Goal: Download file/media

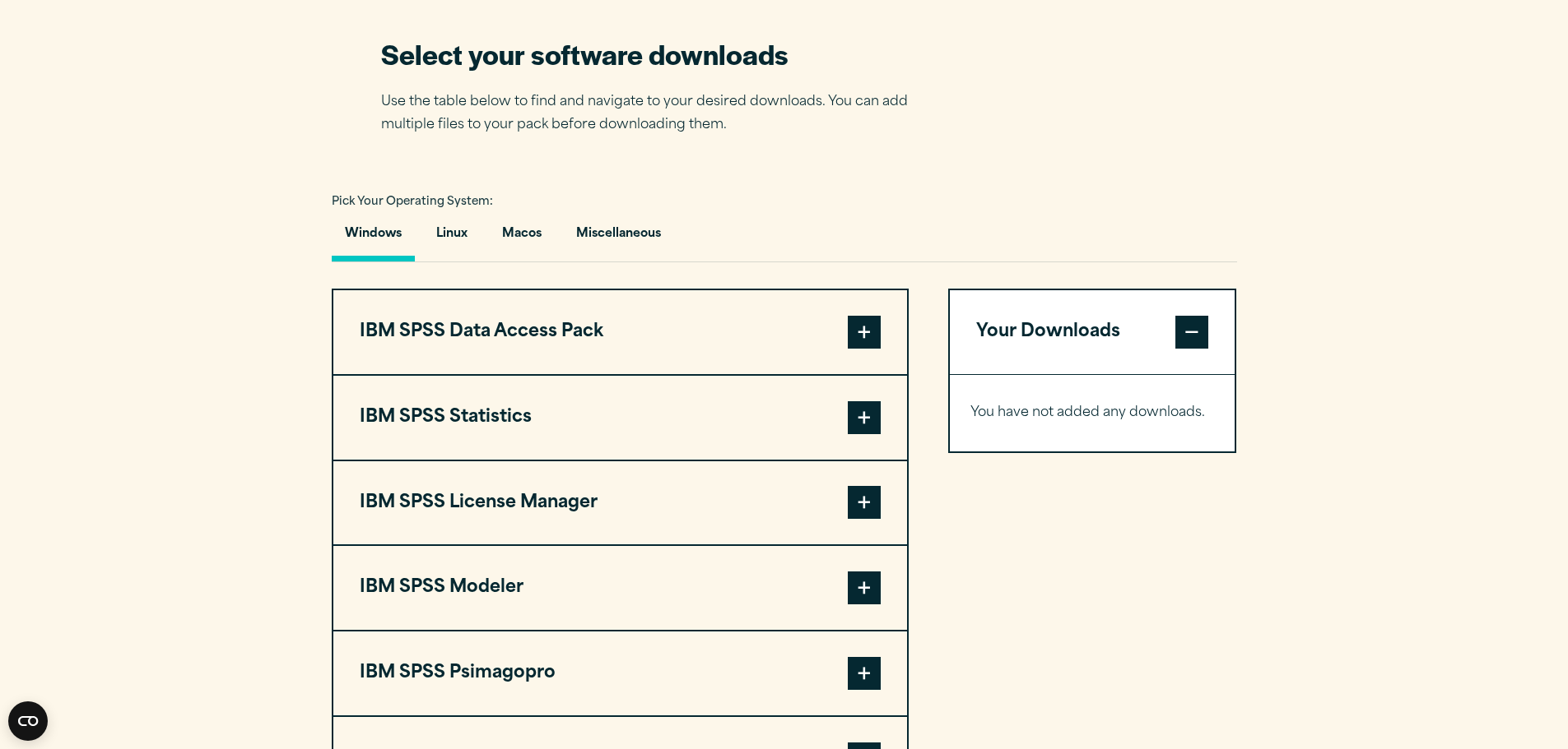
scroll to position [1070, 0]
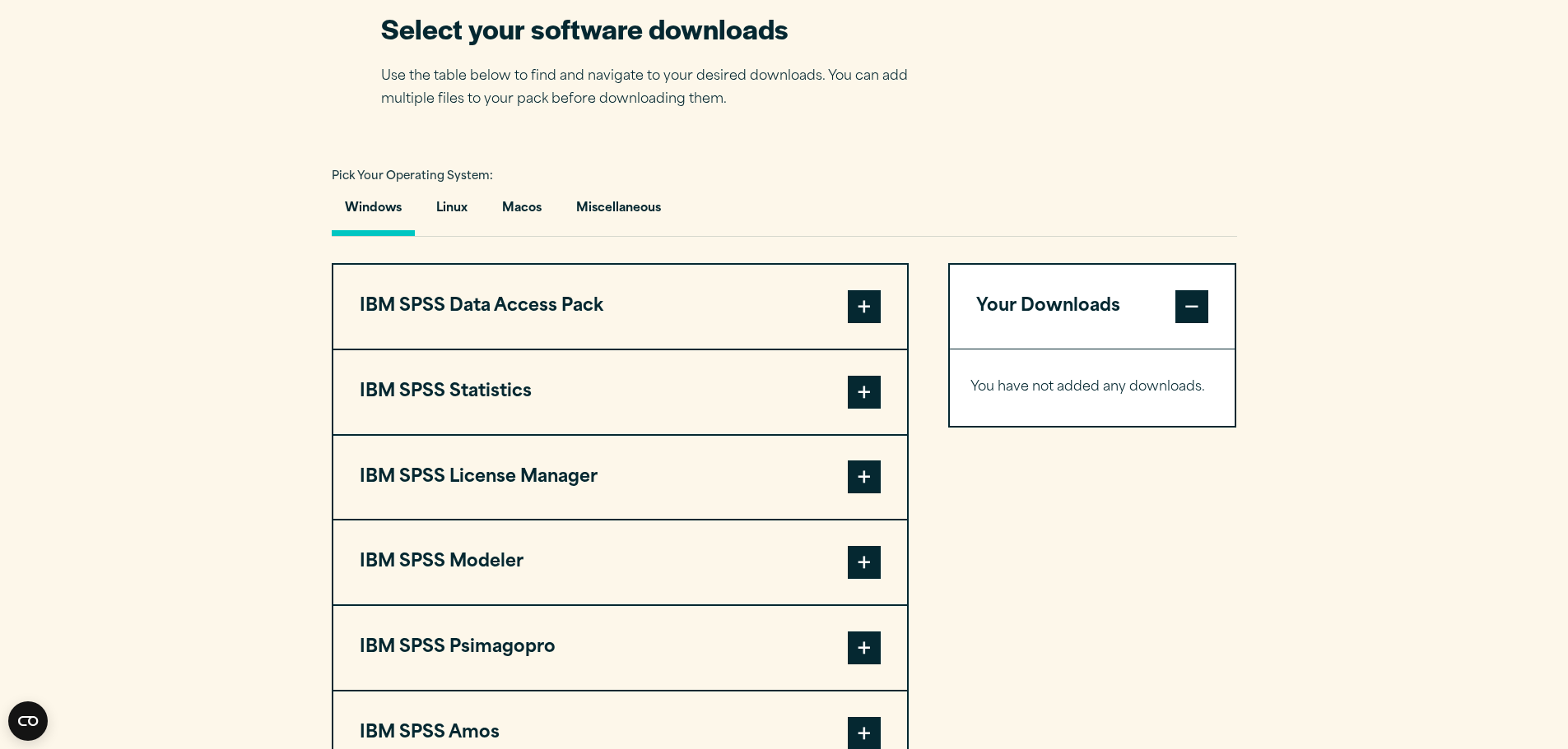
click at [867, 486] on span at bounding box center [864, 476] width 33 height 33
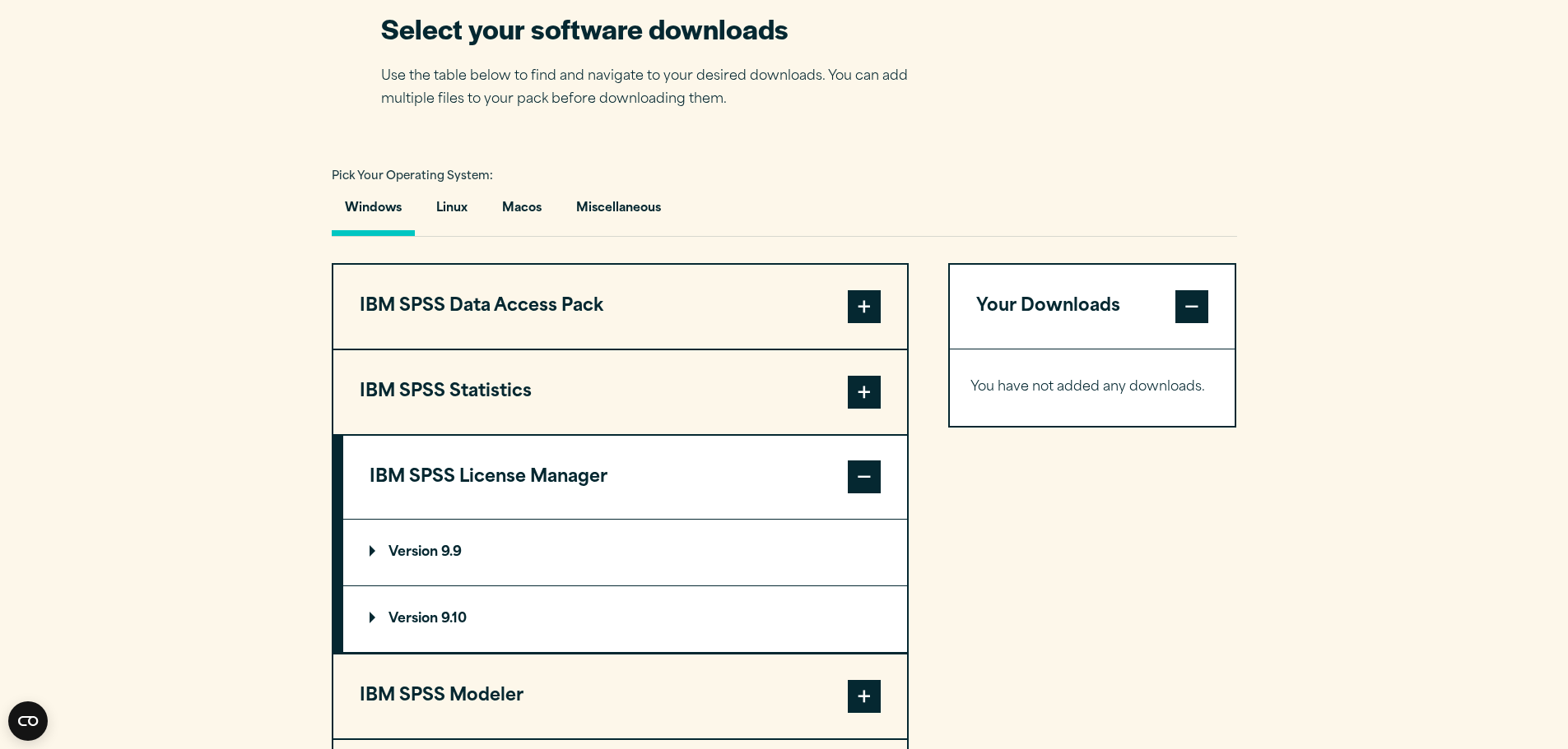
click at [417, 620] on p "Version 9.10" at bounding box center [418, 620] width 98 height 13
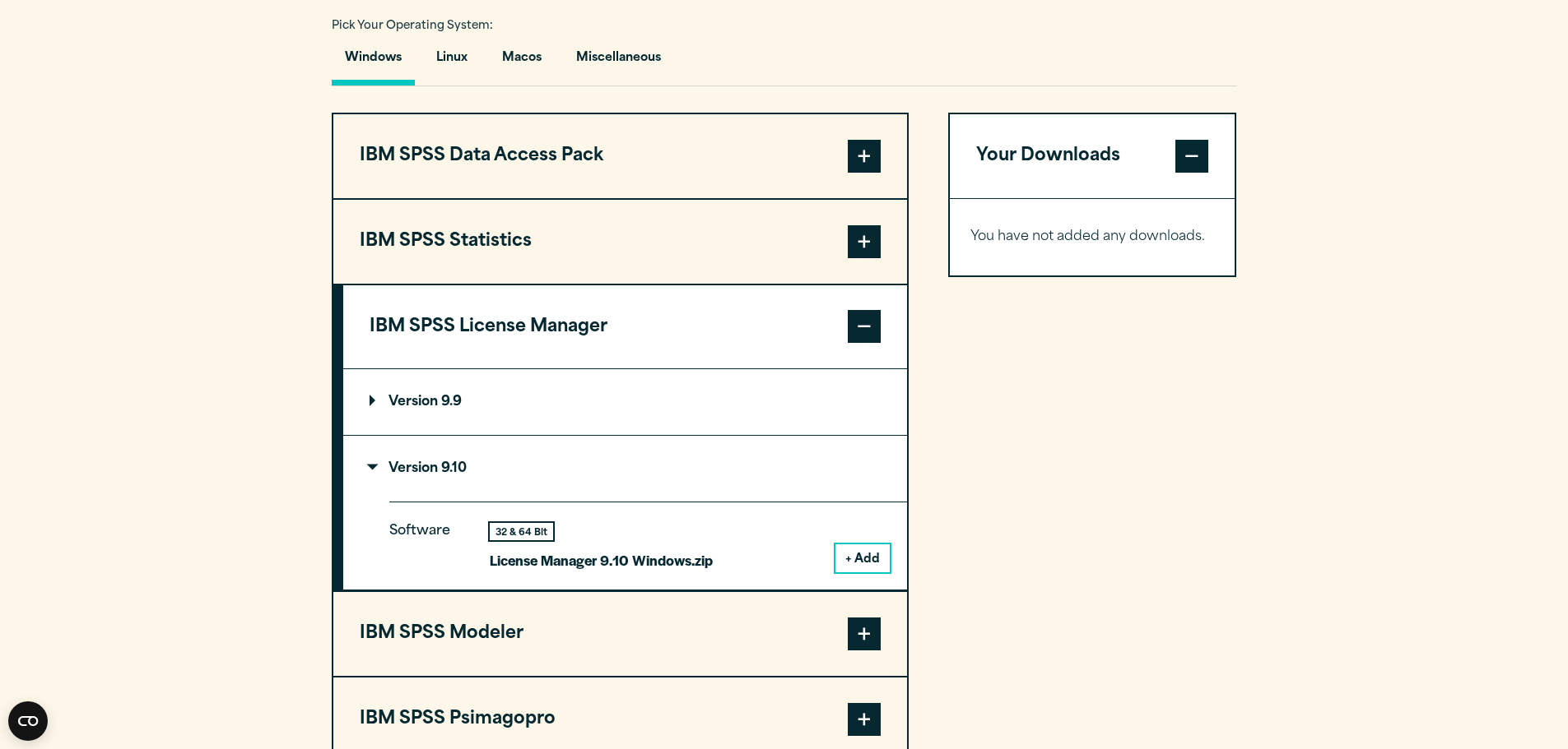
scroll to position [1234, 0]
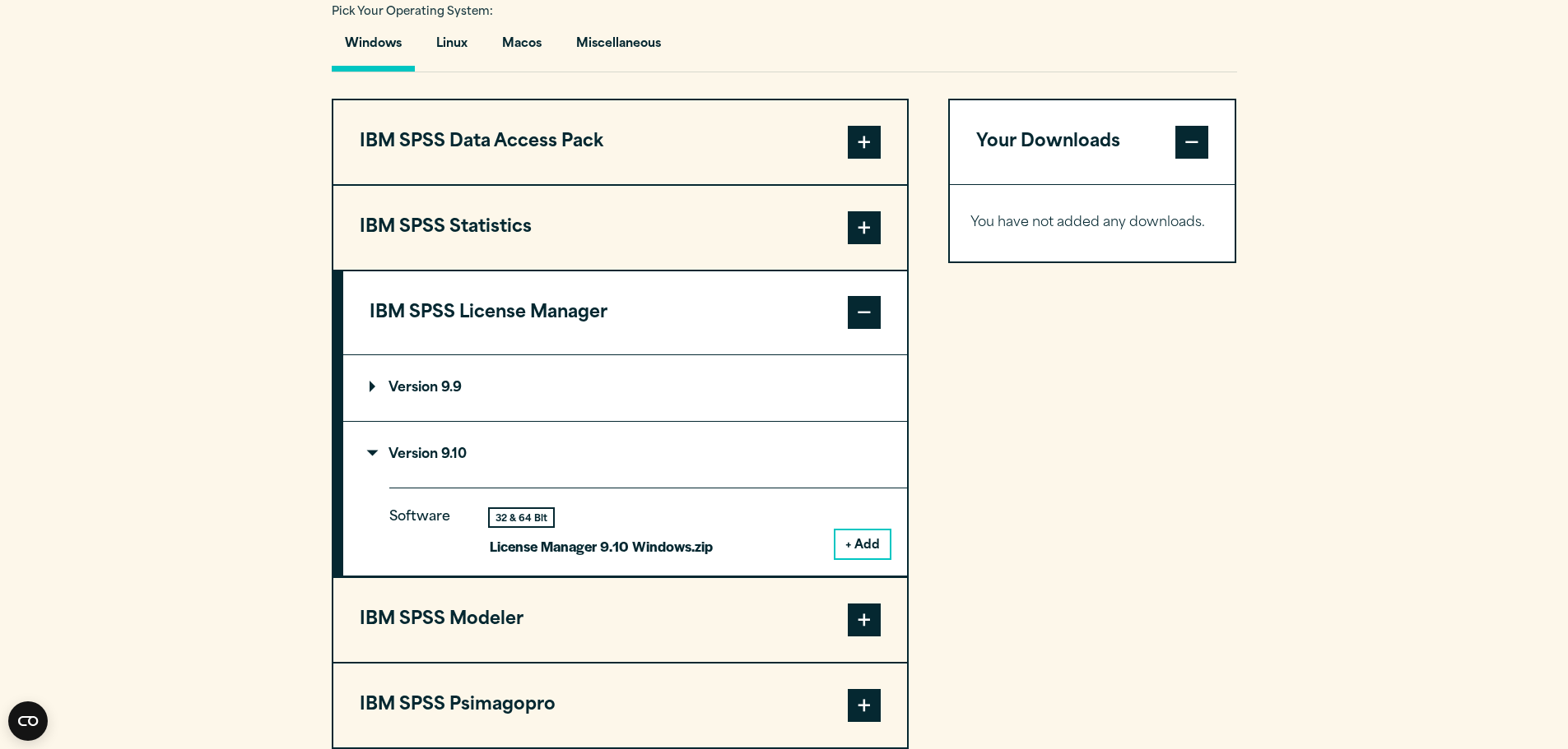
click at [681, 542] on p "License Manager 9.10 Windows.zip" at bounding box center [601, 546] width 223 height 23
click at [444, 46] on button "Linux" at bounding box center [451, 48] width 57 height 47
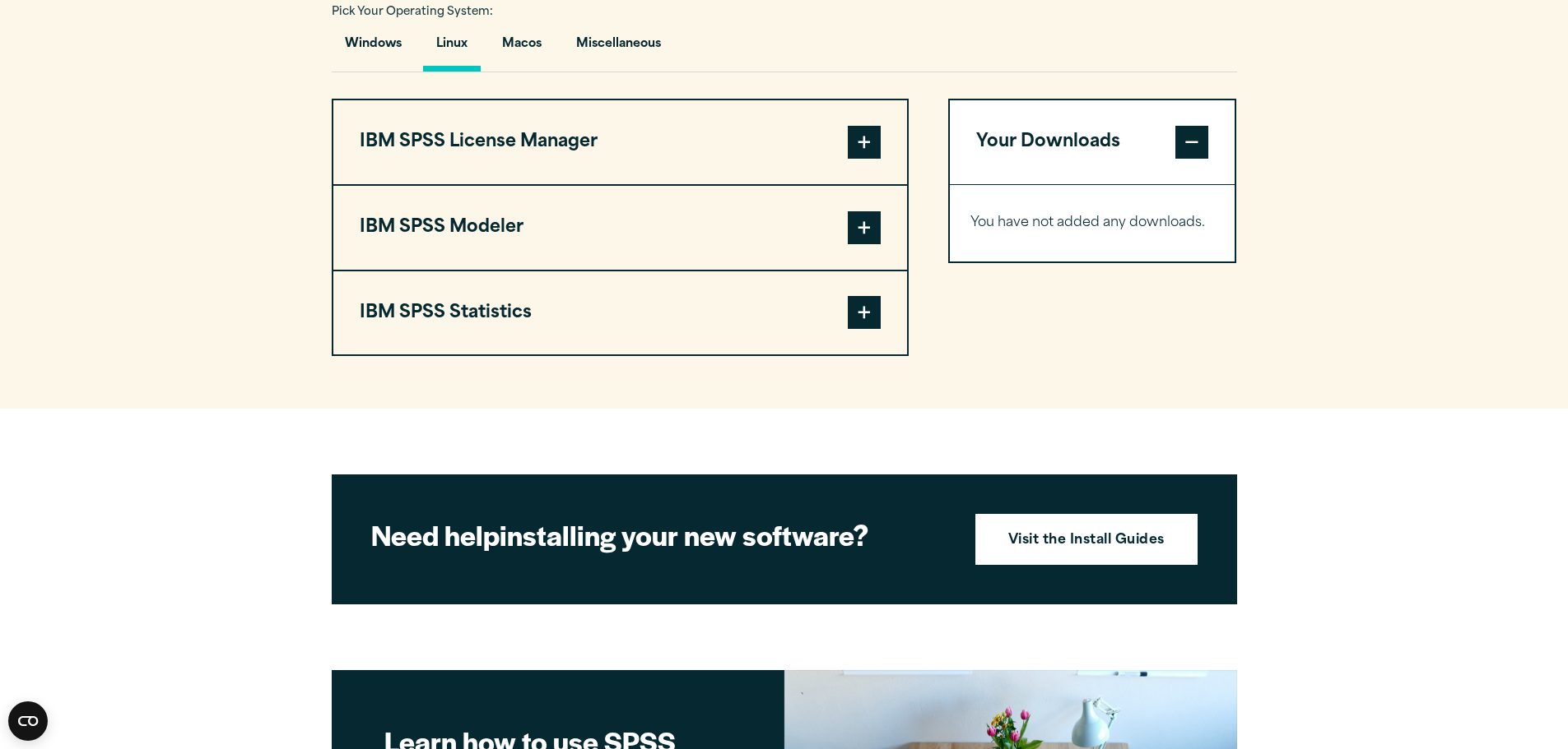
click at [679, 129] on button "IBM SPSS License Manager" at bounding box center [620, 142] width 574 height 84
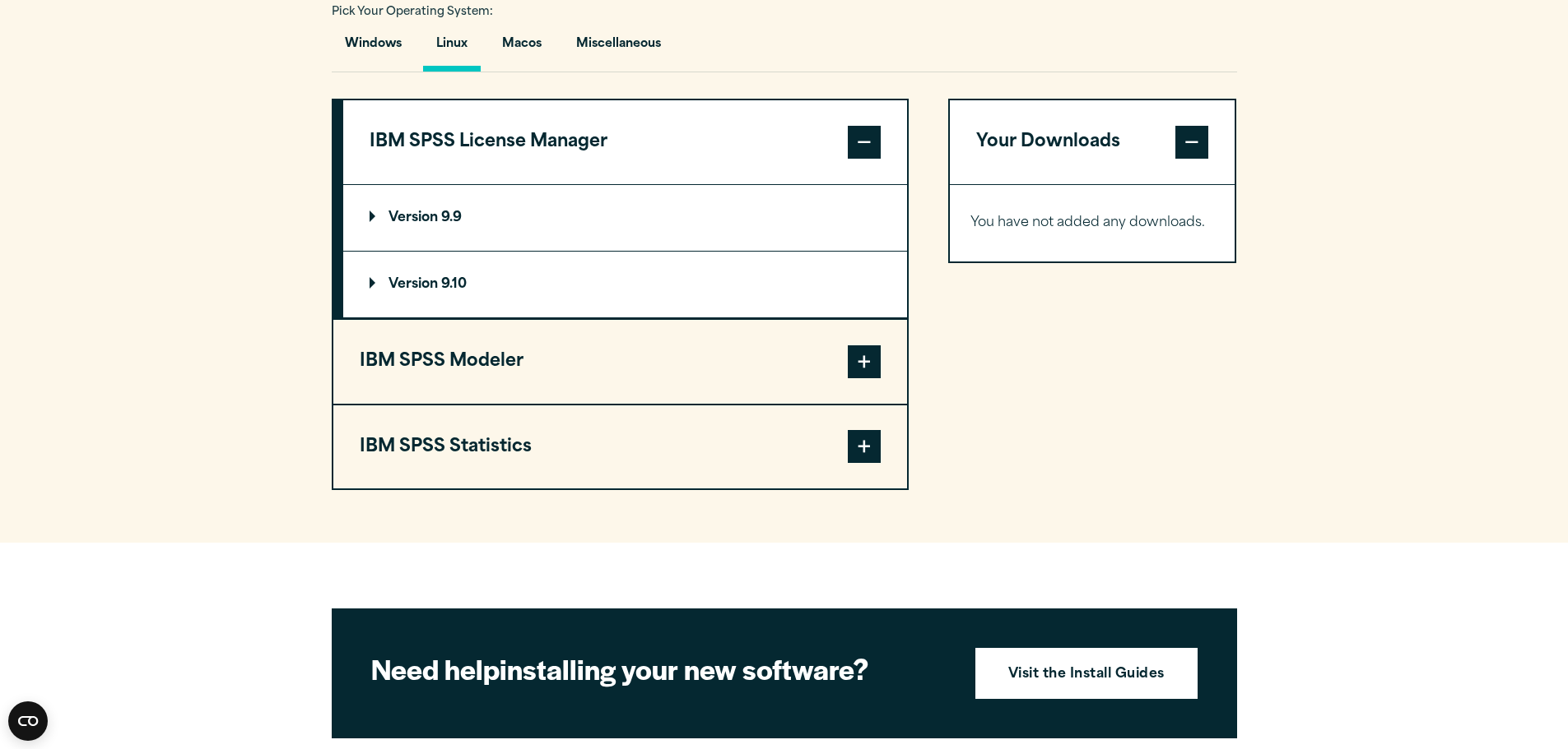
click at [563, 275] on summary "Version 9.10" at bounding box center [625, 285] width 564 height 66
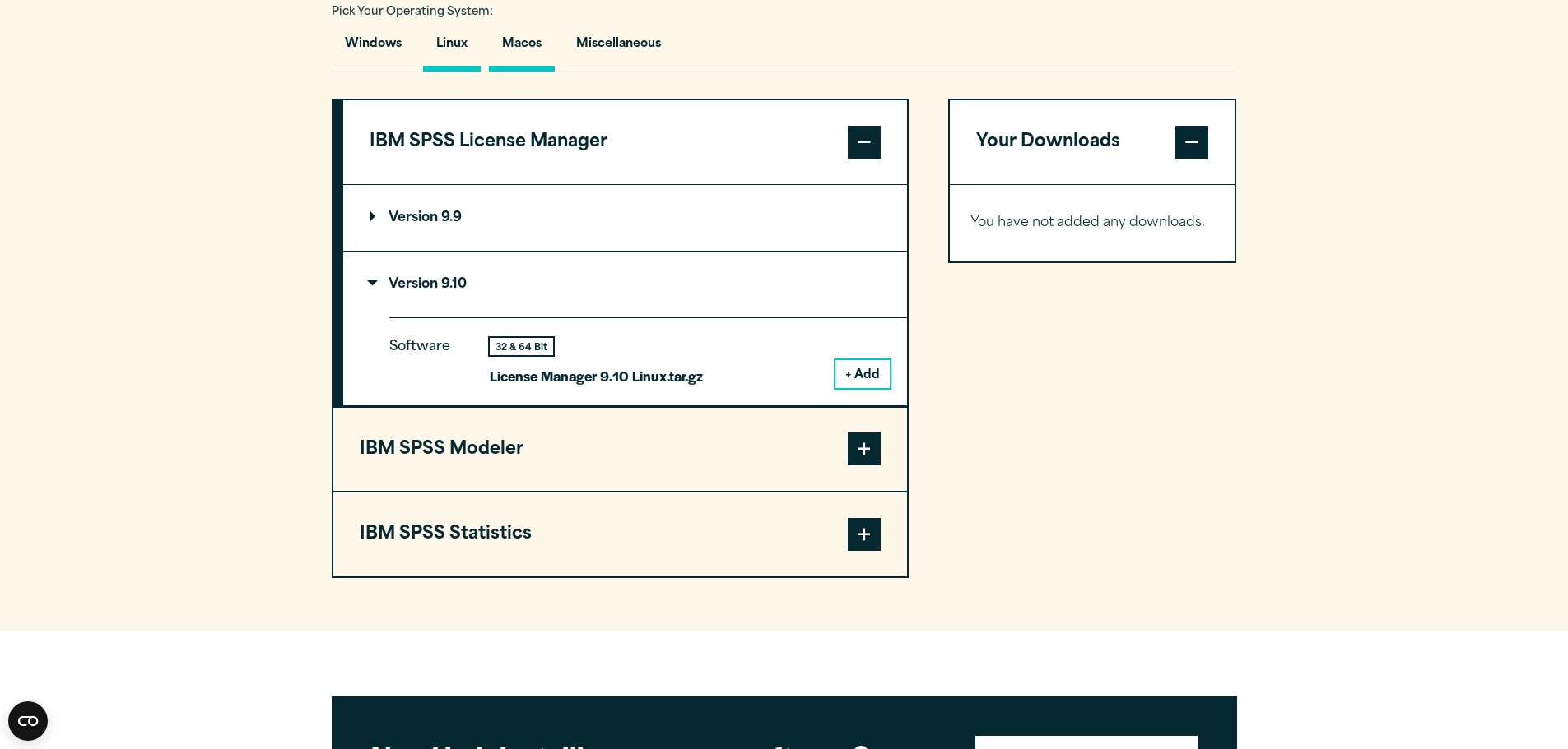
click at [535, 43] on button "Macos" at bounding box center [521, 48] width 66 height 47
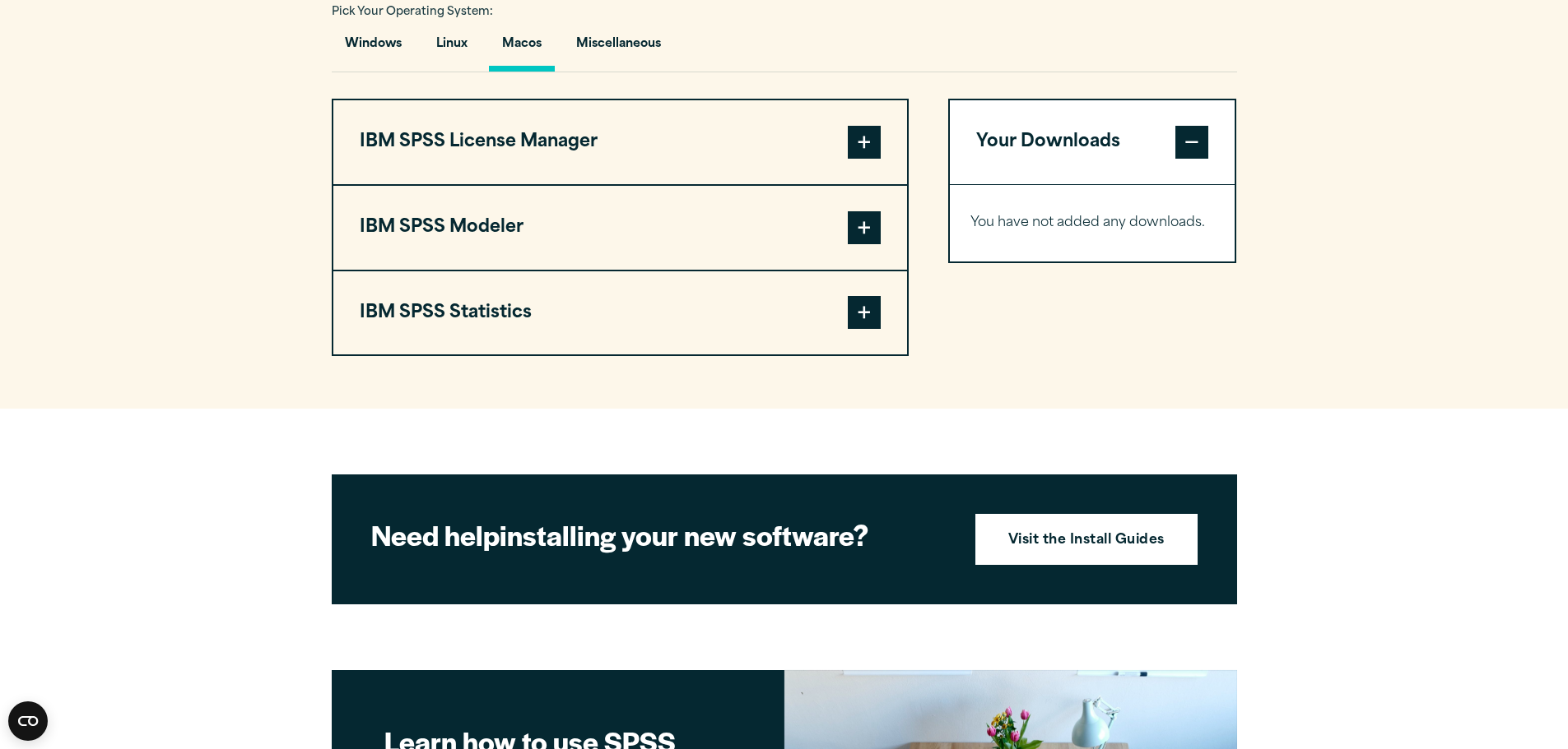
click at [525, 153] on button "IBM SPSS License Manager" at bounding box center [620, 142] width 574 height 84
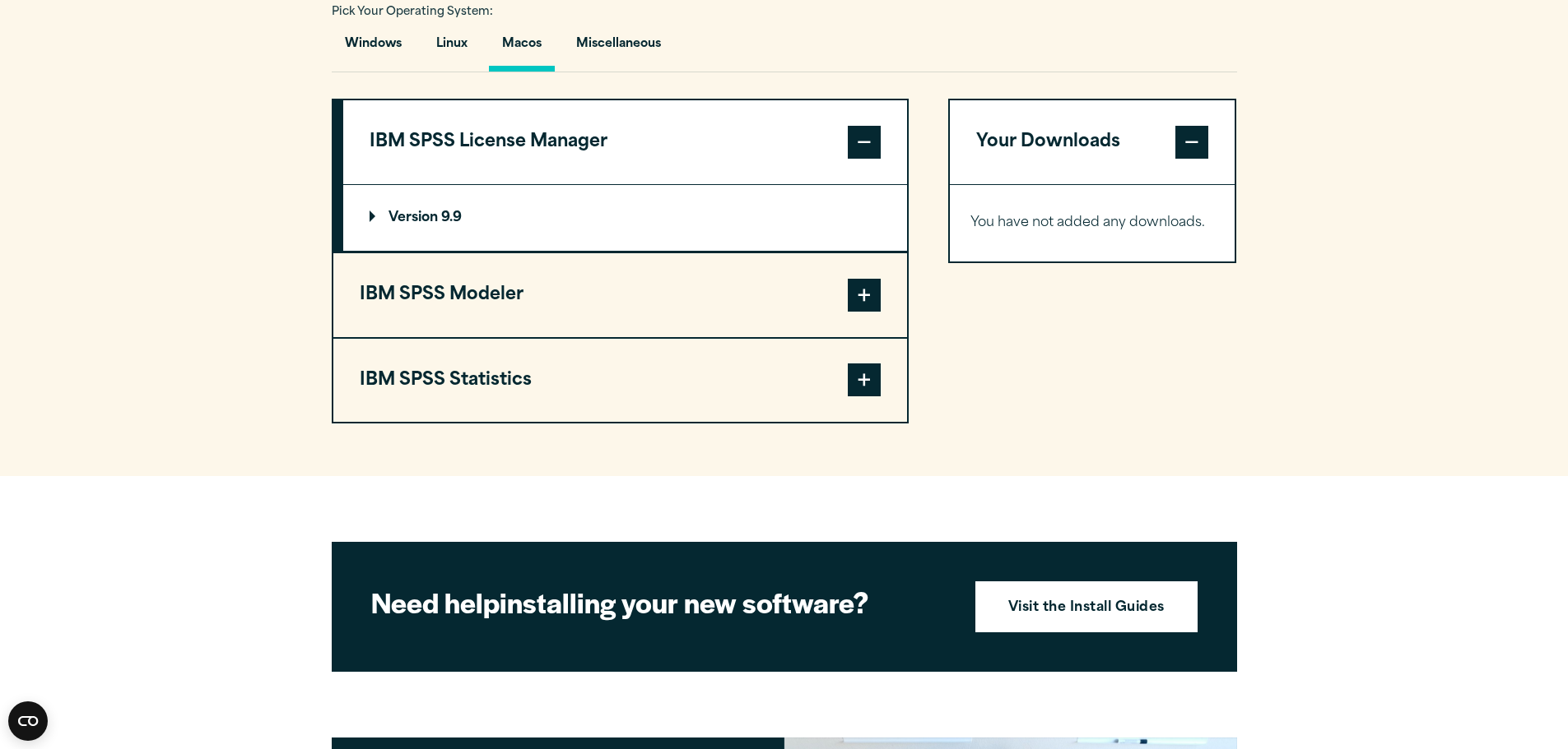
click at [437, 217] on p "Version 9.9" at bounding box center [415, 218] width 92 height 13
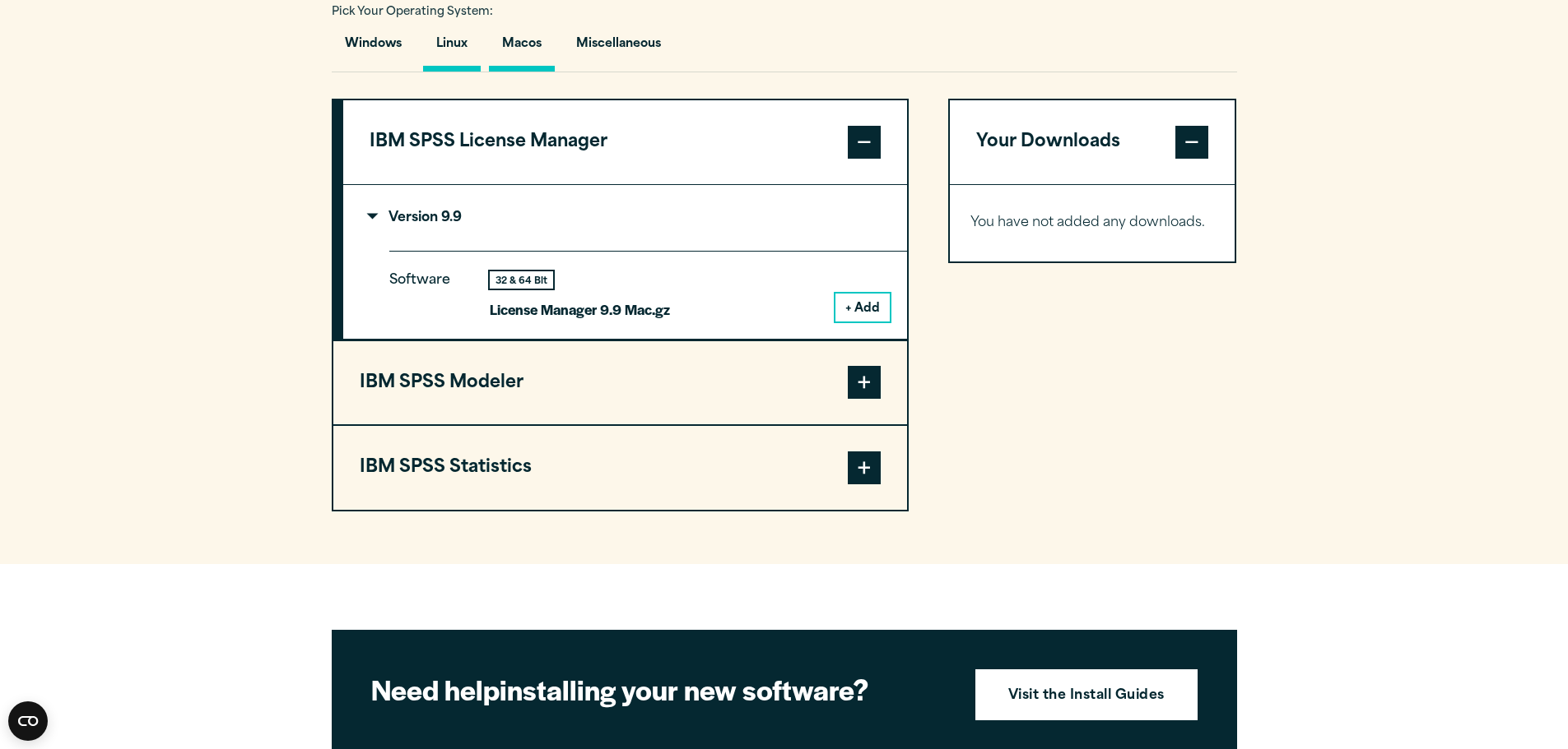
click at [456, 51] on button "Linux" at bounding box center [451, 48] width 57 height 47
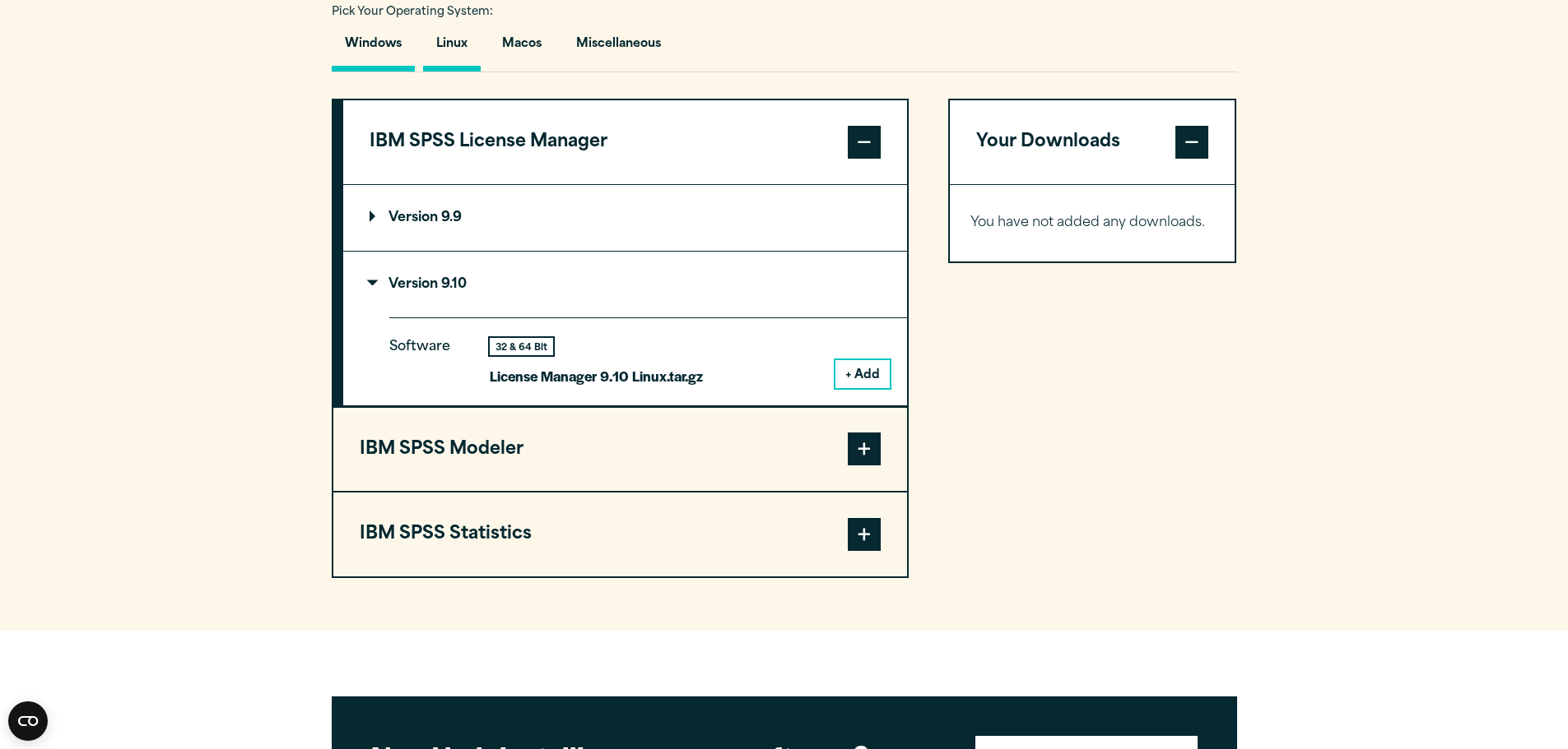
click at [393, 42] on button "Windows" at bounding box center [373, 48] width 83 height 47
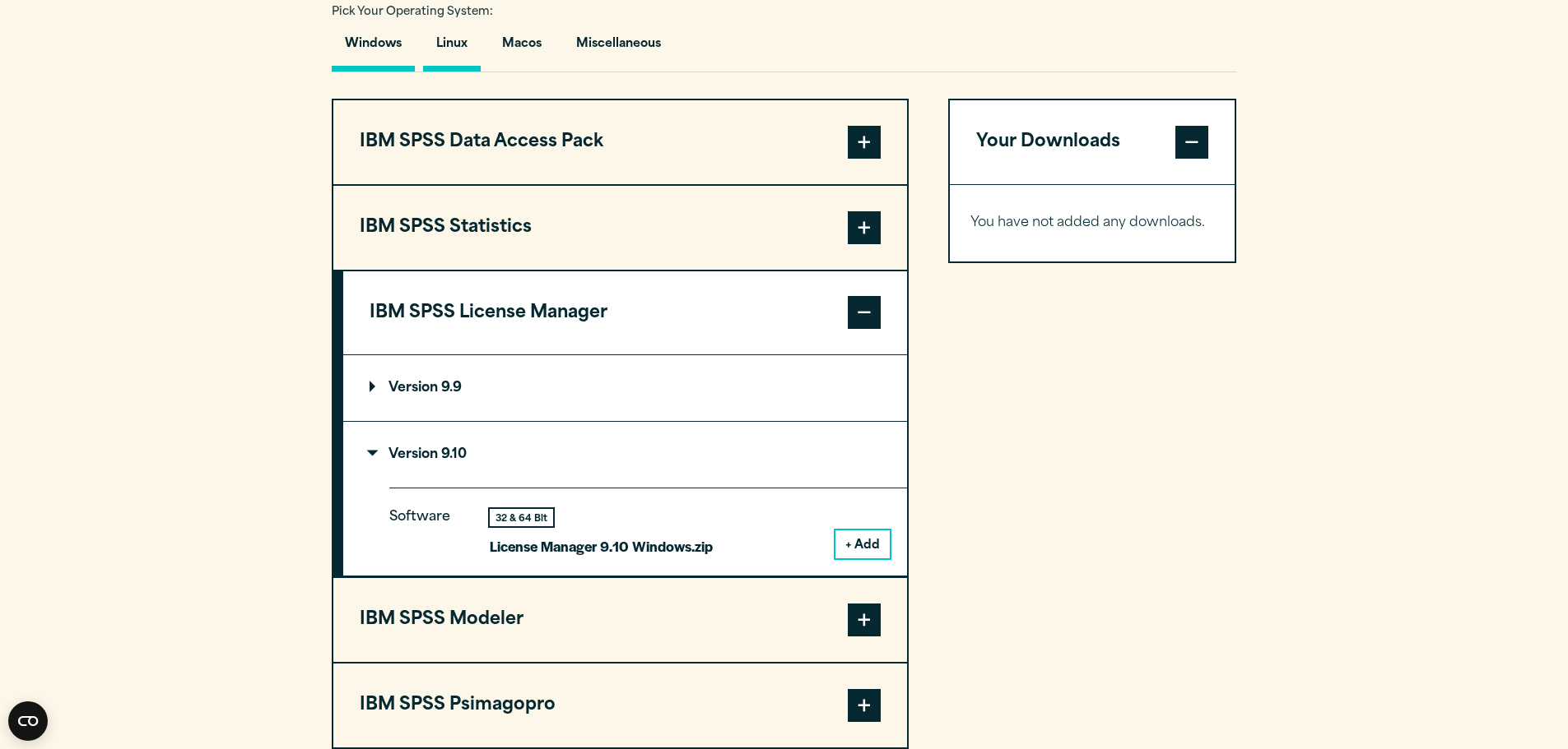
click at [451, 43] on button "Linux" at bounding box center [451, 48] width 57 height 47
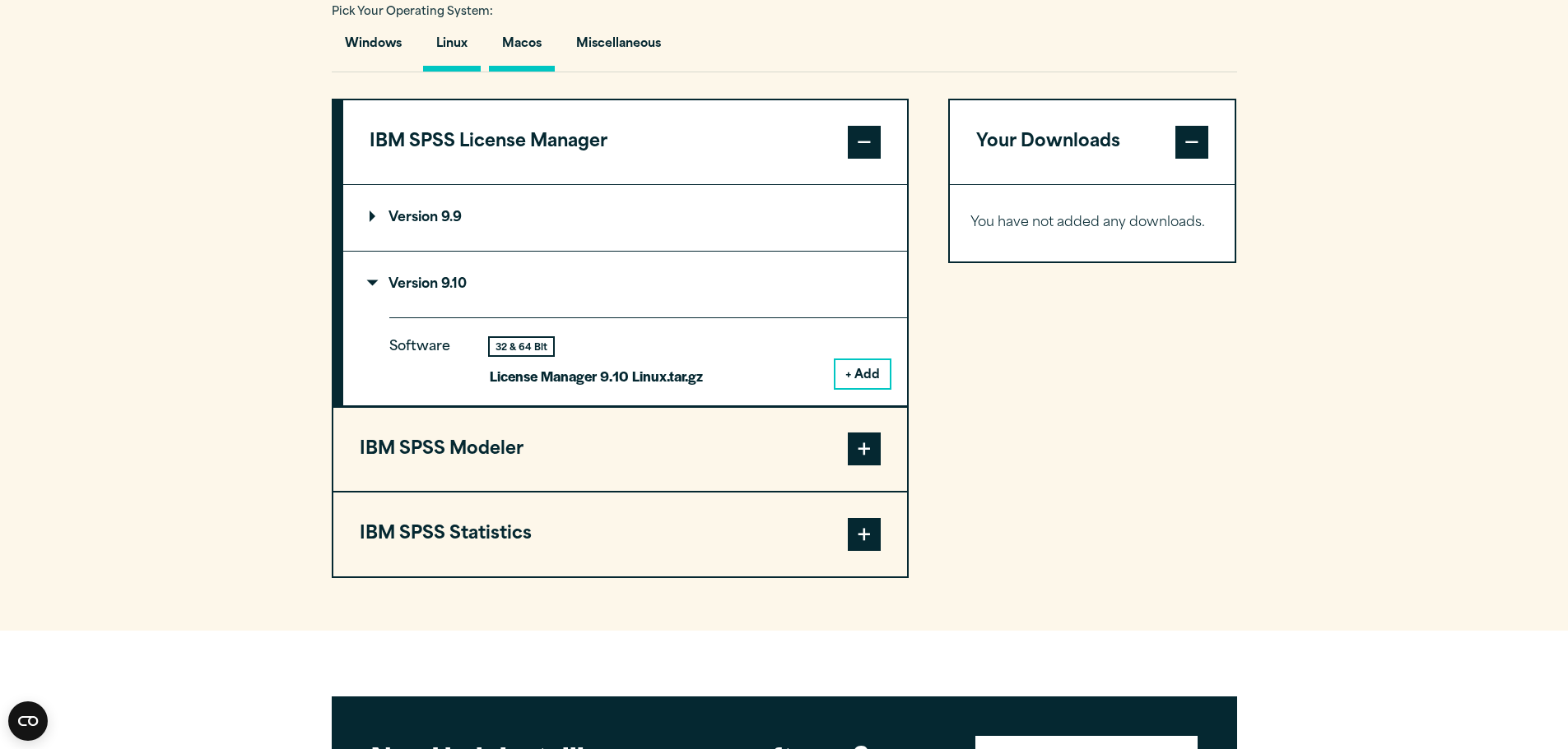
click at [507, 43] on button "Macos" at bounding box center [521, 48] width 66 height 47
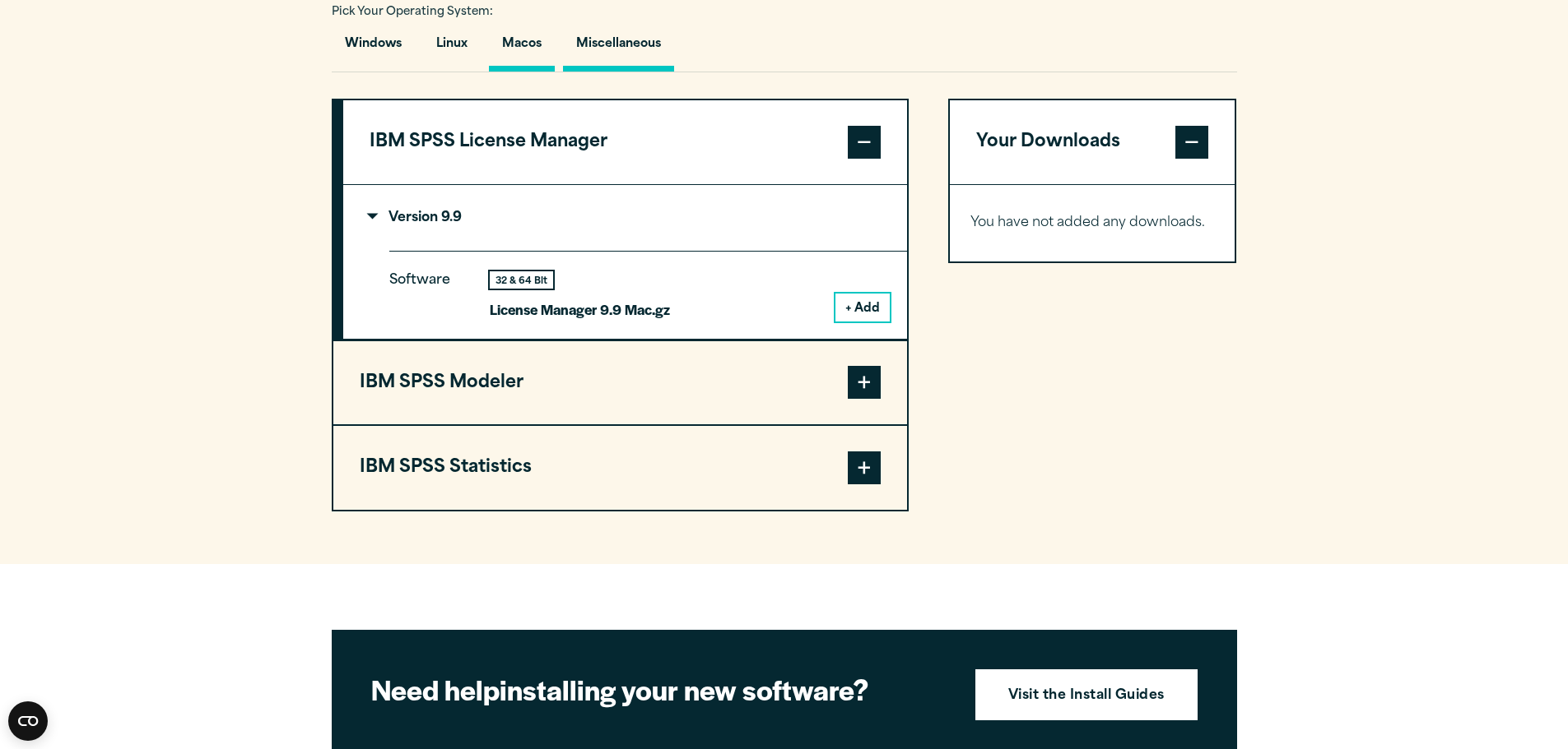
click at [580, 47] on button "Miscellaneous" at bounding box center [618, 48] width 111 height 47
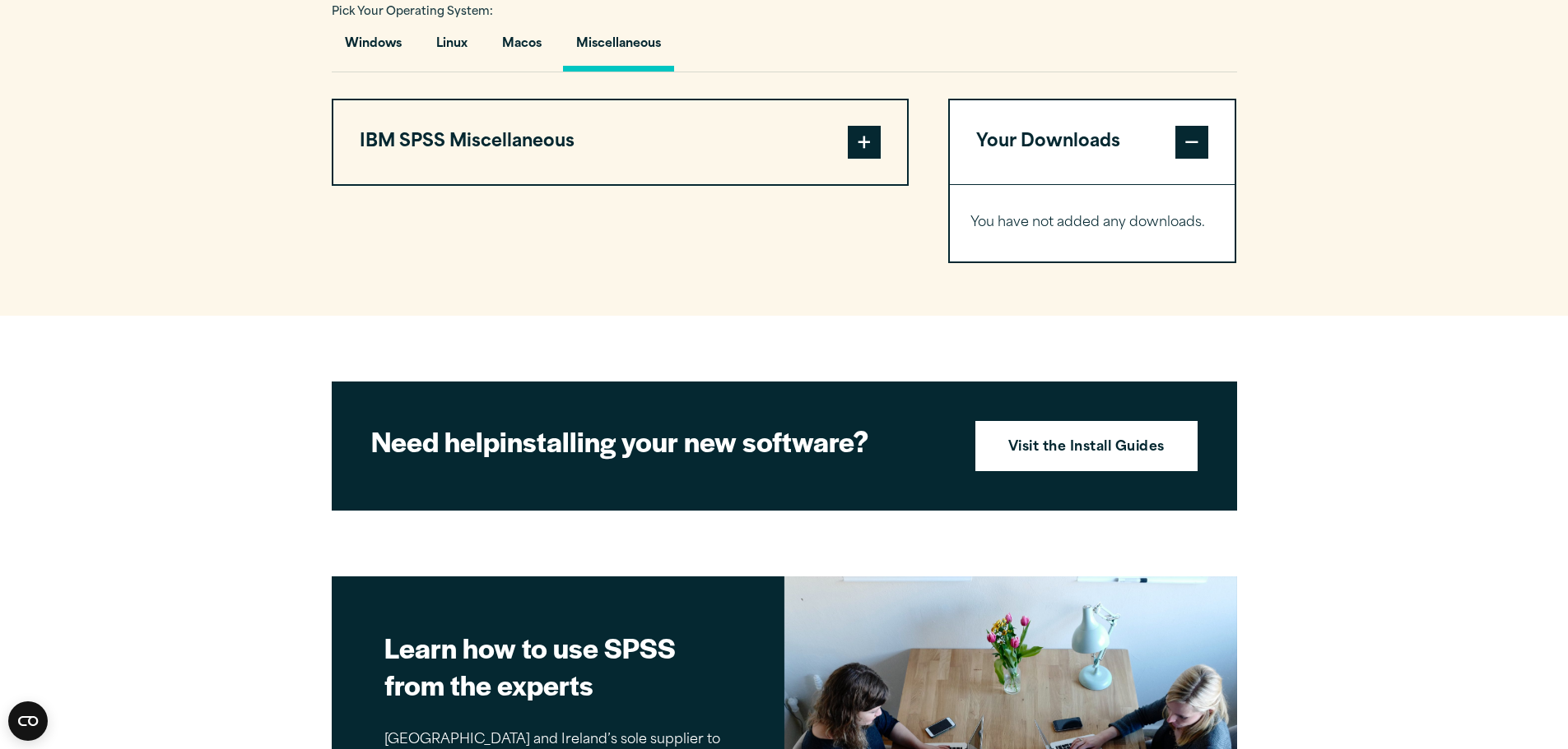
click at [627, 163] on button "IBM SPSS Miscellaneous" at bounding box center [620, 142] width 574 height 84
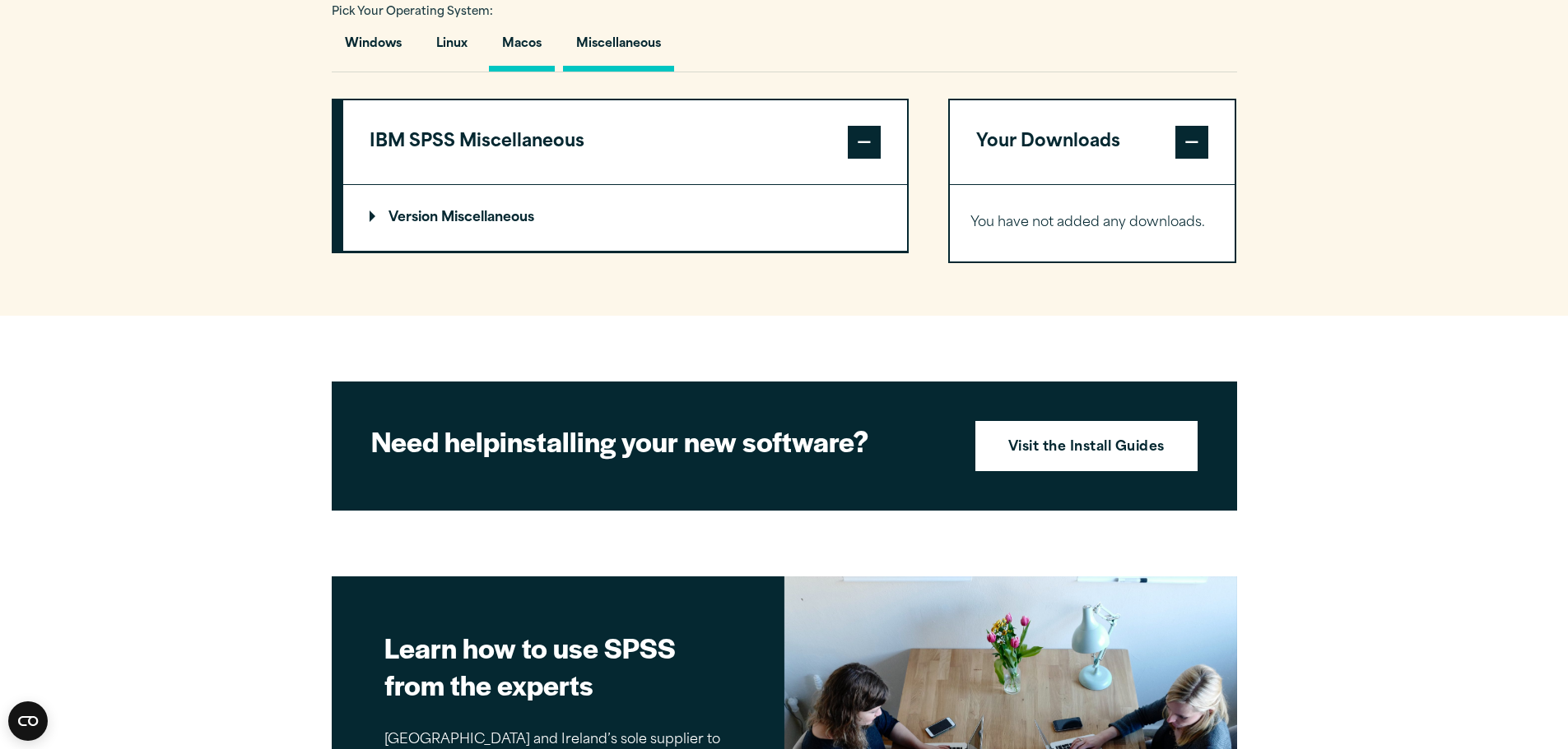
click at [530, 45] on button "Macos" at bounding box center [521, 48] width 66 height 47
